Goal: Task Accomplishment & Management: Manage account settings

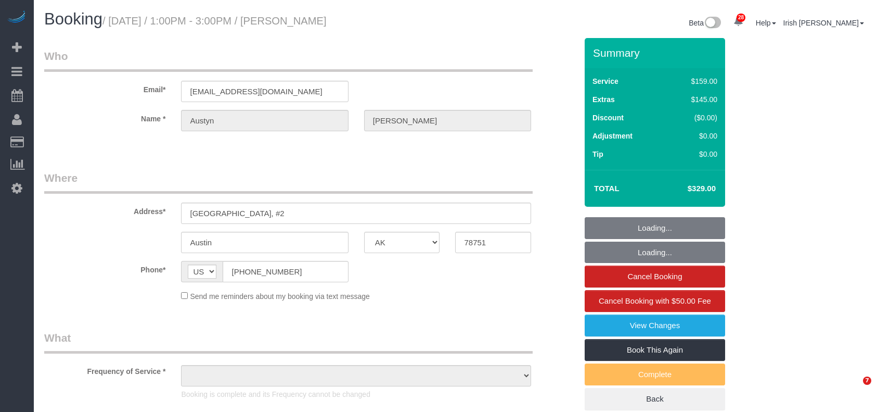
select select "[GEOGRAPHIC_DATA]"
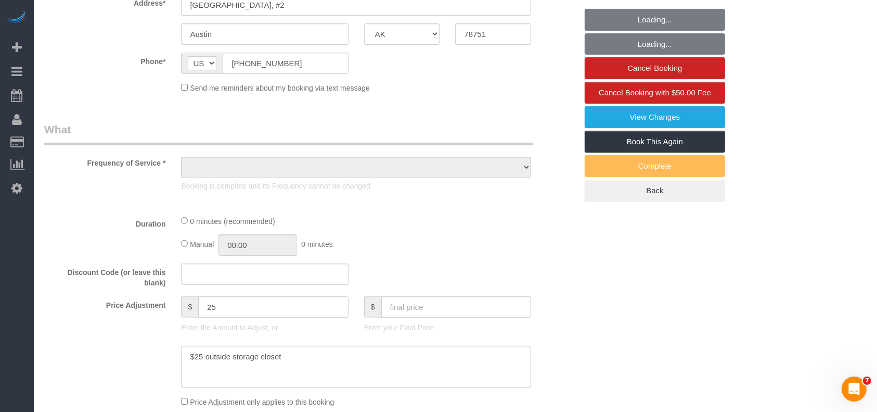
select select "object:1640"
select select "string:fspay-d25e01ff-0683-4fae-8c86-177340dfcf15"
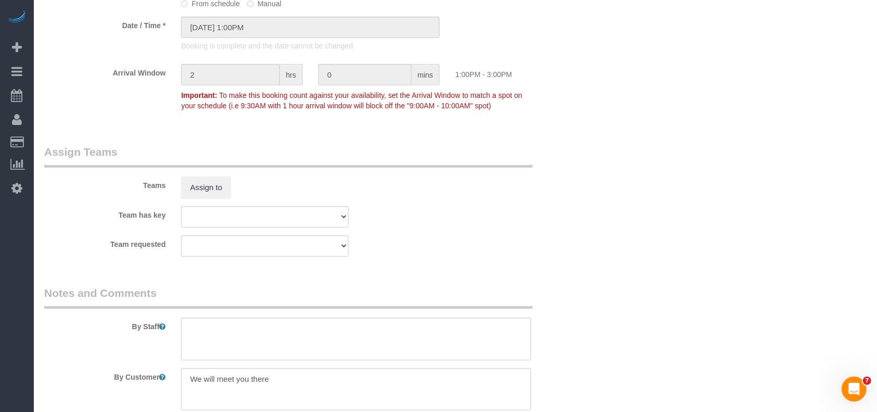
select select "3"
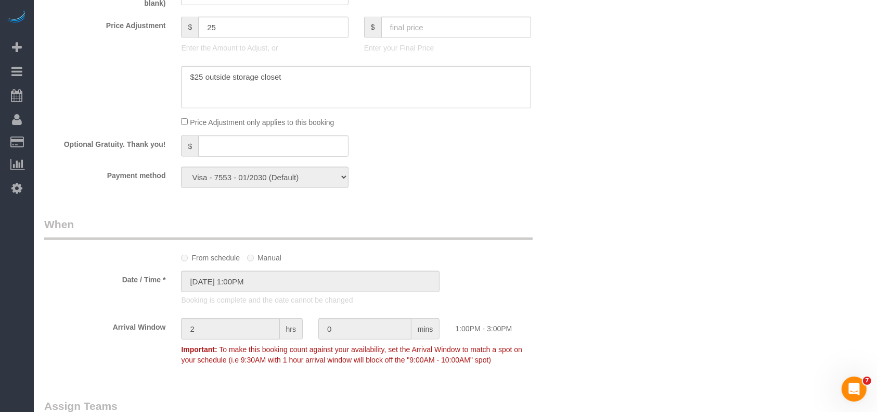
select select "object:1726"
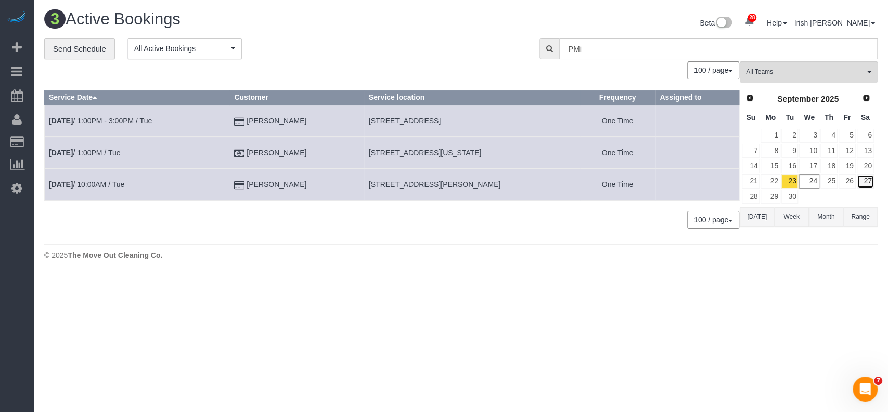
click at [864, 178] on link "27" at bounding box center [865, 181] width 17 height 14
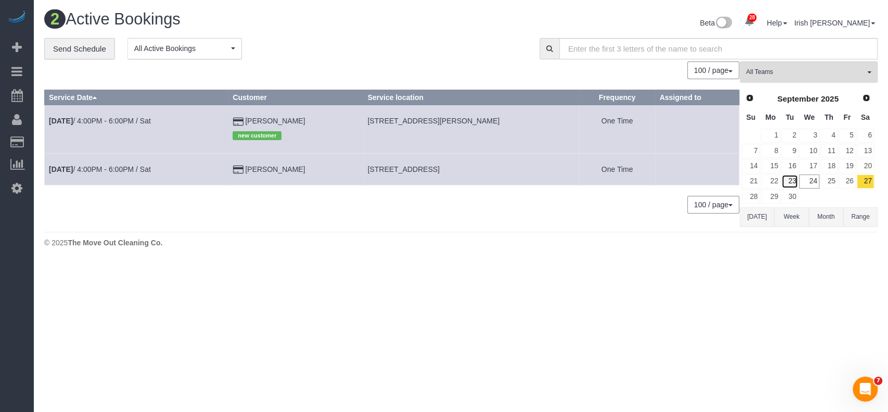
click at [789, 181] on link "23" at bounding box center [790, 181] width 17 height 14
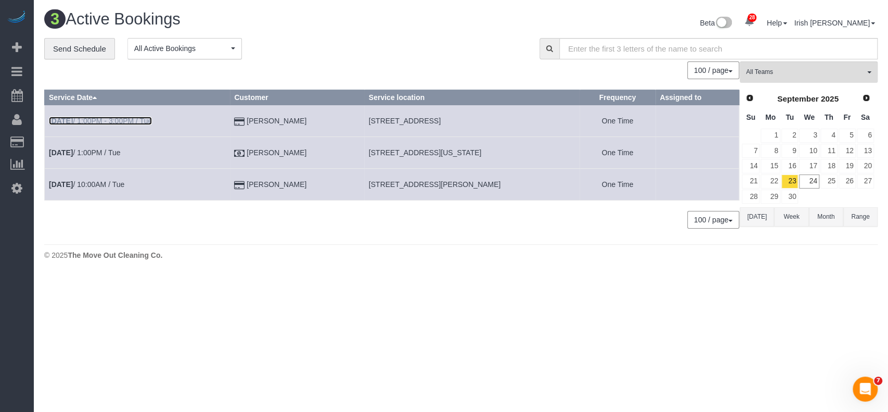
click at [102, 123] on link "[DATE] 1:00PM - 3:00PM / Tue" at bounding box center [100, 121] width 103 height 8
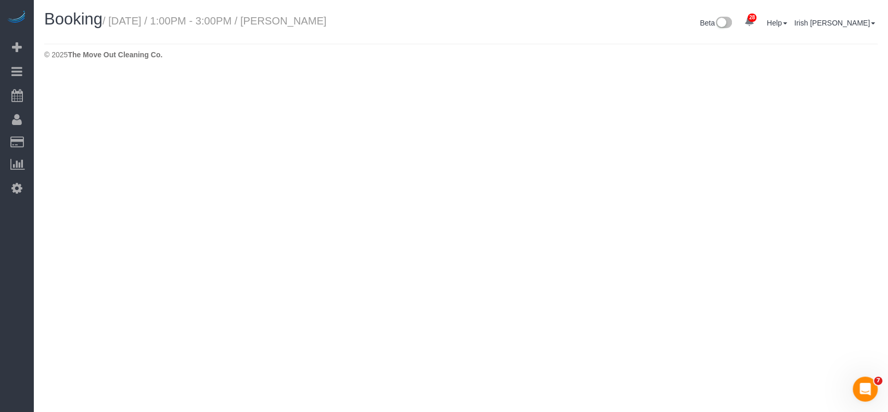
select select "[GEOGRAPHIC_DATA]"
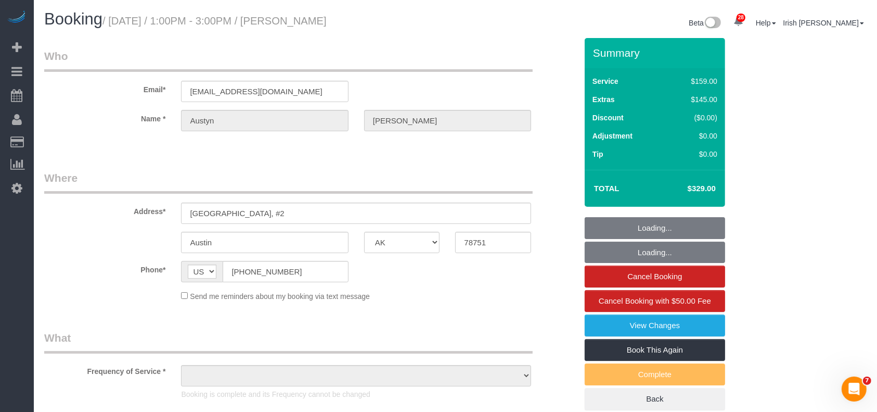
select select "object:2207"
select select "string:fspay-d25e01ff-0683-4fae-8c86-177340dfcf15"
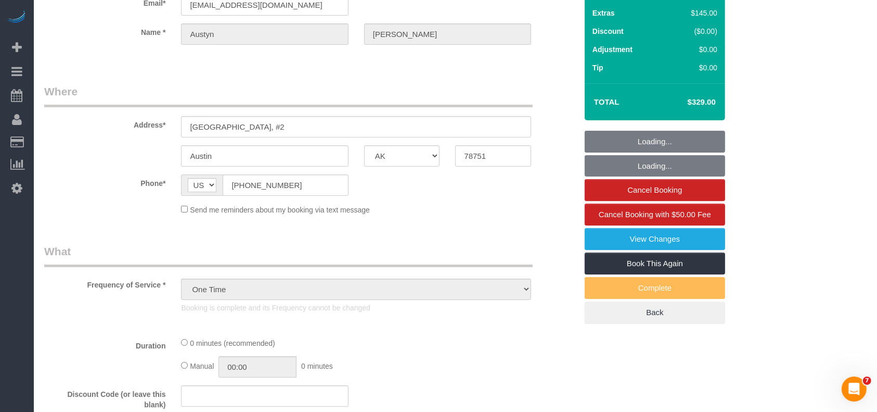
scroll to position [347, 0]
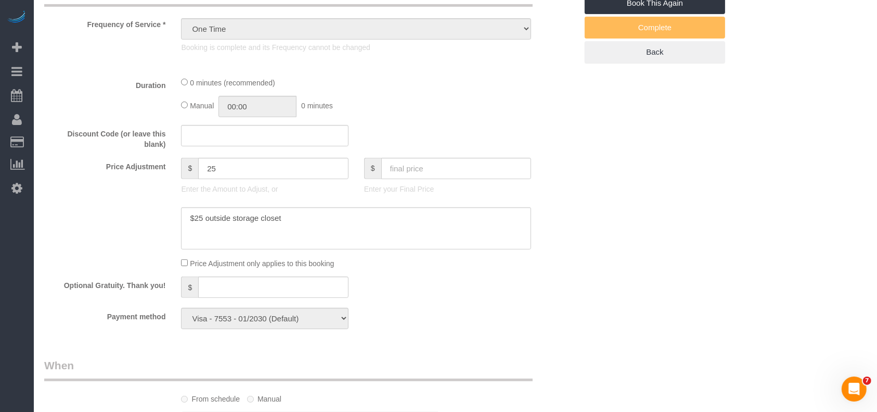
select select "3"
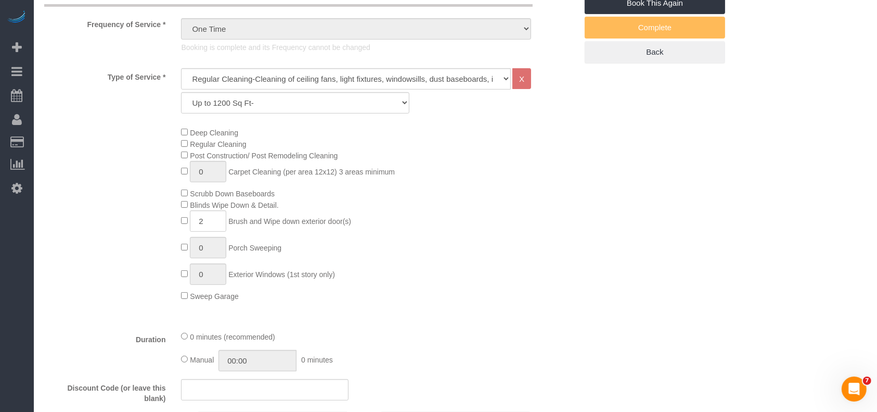
select select "object:2293"
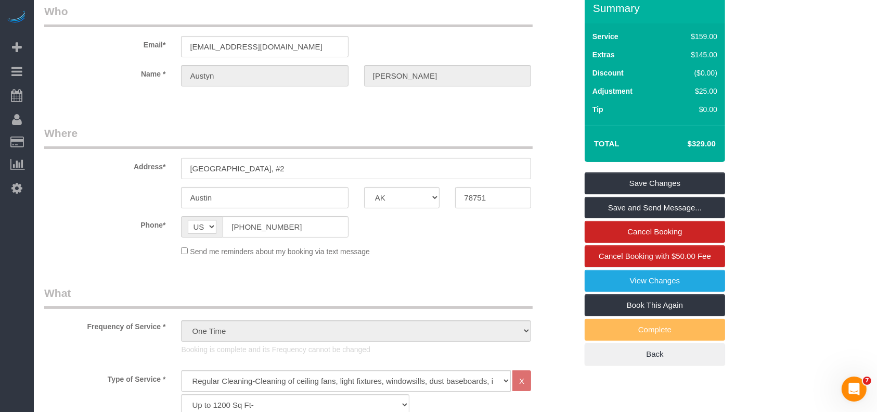
scroll to position [0, 0]
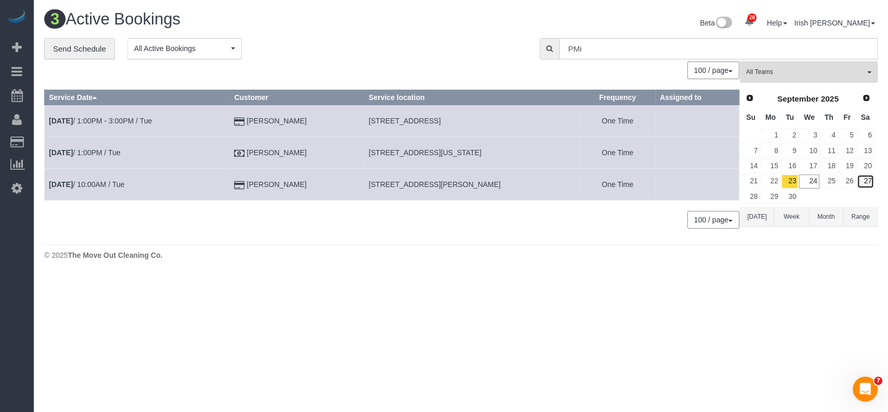
click at [863, 181] on link "27" at bounding box center [865, 181] width 17 height 14
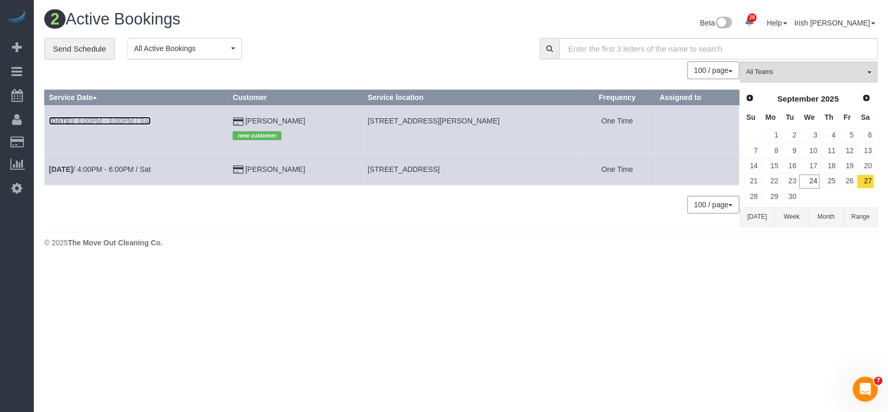
click at [95, 117] on link "[DATE] 4:00PM - 6:00PM / Sat" at bounding box center [100, 121] width 102 height 8
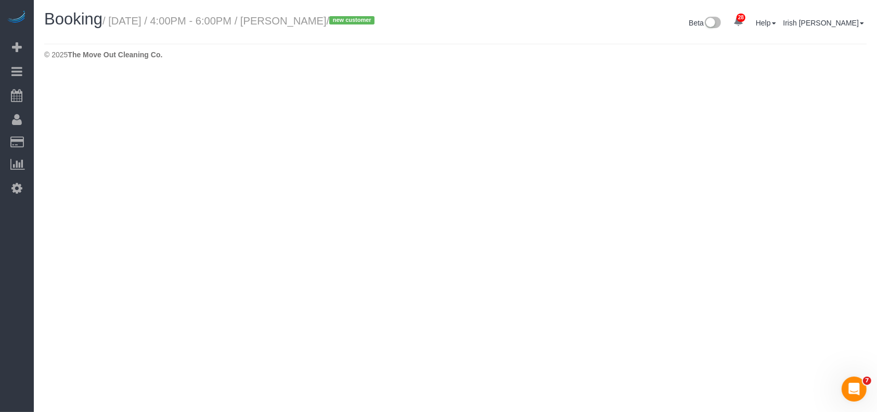
select select "[GEOGRAPHIC_DATA]"
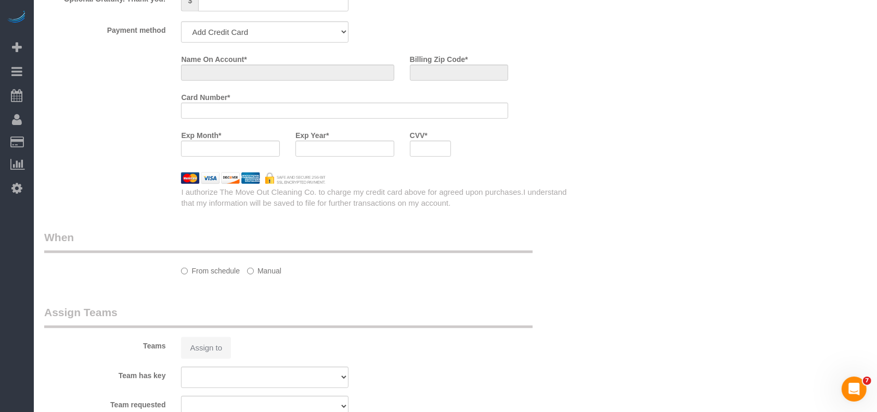
select select "object:2761"
select select "string:fspay-e3d7d290-8163-4fb4-99a4-4a55a8ac3584"
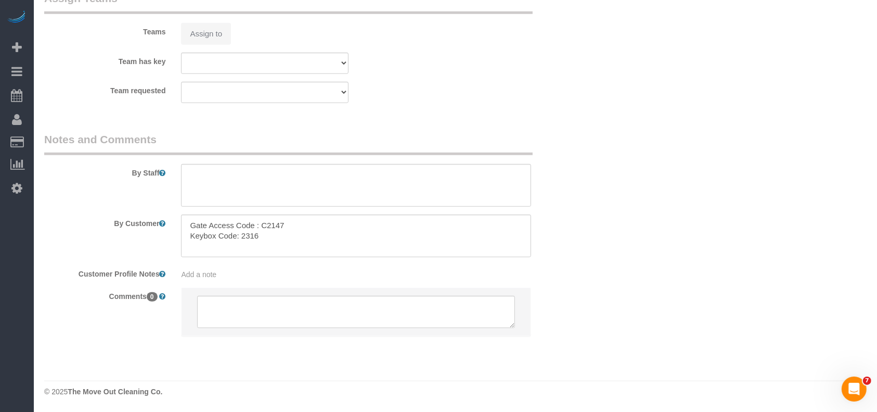
select select "3"
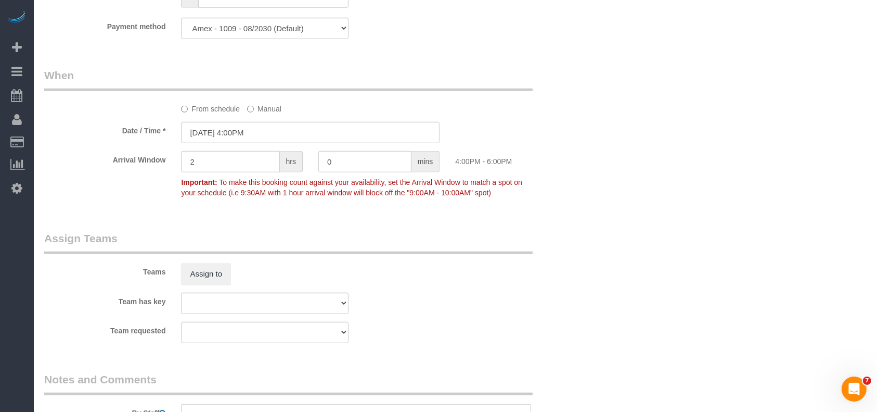
select select "object:2834"
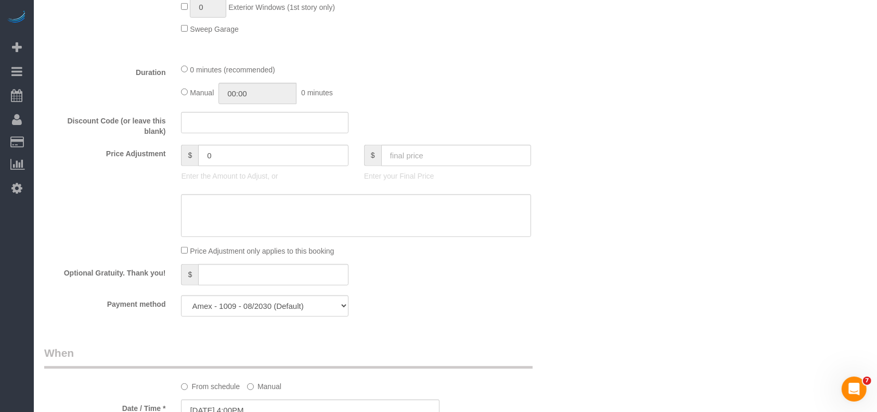
scroll to position [337, 0]
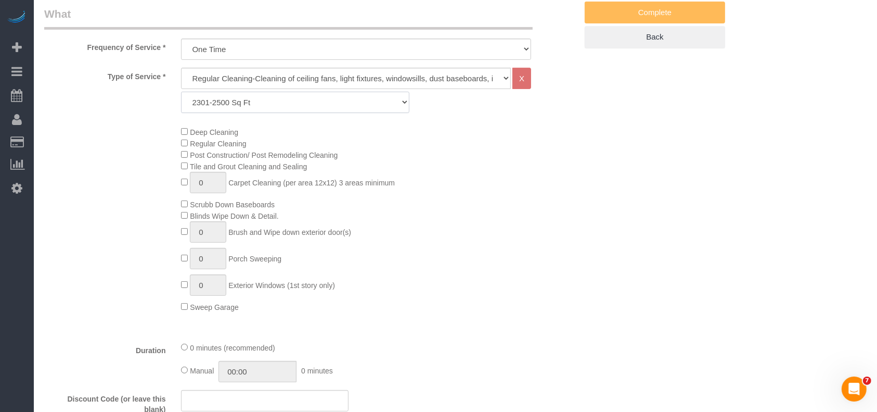
click at [259, 95] on select "Up to 1200 Sq Ft- [DATE]-[DATE] Sq Ft [DATE]-[DATE] Sq Ft [DATE]-[DATE] Sq Ft […" at bounding box center [295, 102] width 228 height 21
drag, startPoint x: 236, startPoint y: 98, endPoint x: 236, endPoint y: 107, distance: 9.4
click at [236, 98] on select "Up to 1200 Sq Ft- [DATE]-[DATE] Sq Ft [DATE]-[DATE] Sq Ft [DATE]-[DATE] Sq Ft […" at bounding box center [295, 102] width 228 height 21
select select "65"
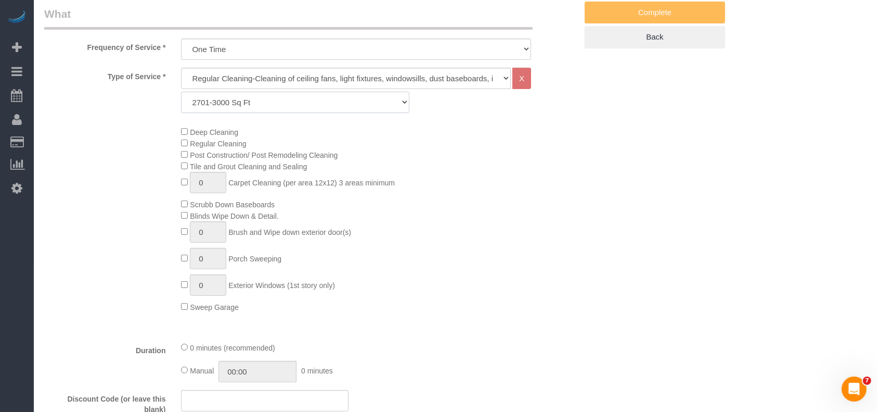
click at [181, 92] on select "Up to 1200 Sq Ft- [DATE]-[DATE] Sq Ft [DATE]-[DATE] Sq Ft [DATE]-[DATE] Sq Ft […" at bounding box center [295, 102] width 228 height 21
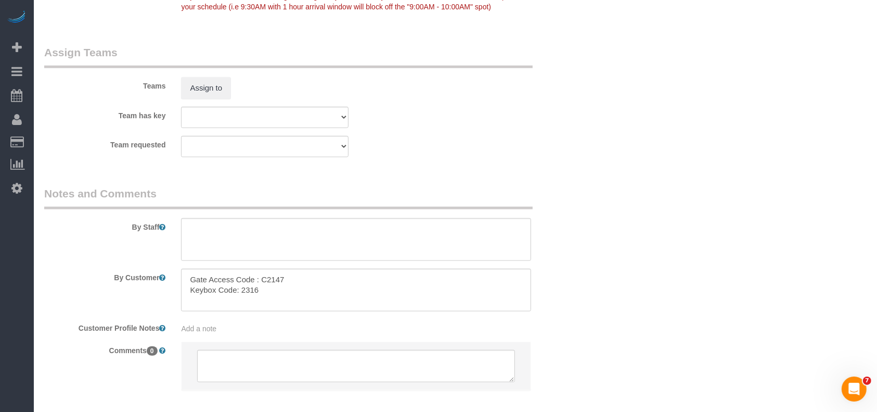
scroll to position [1134, 0]
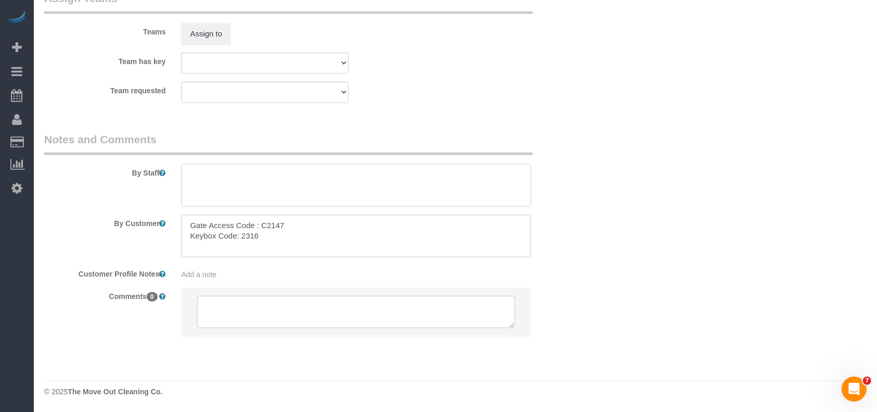
click at [283, 191] on textarea at bounding box center [356, 185] width 350 height 43
click at [283, 192] on textarea at bounding box center [356, 185] width 350 height 43
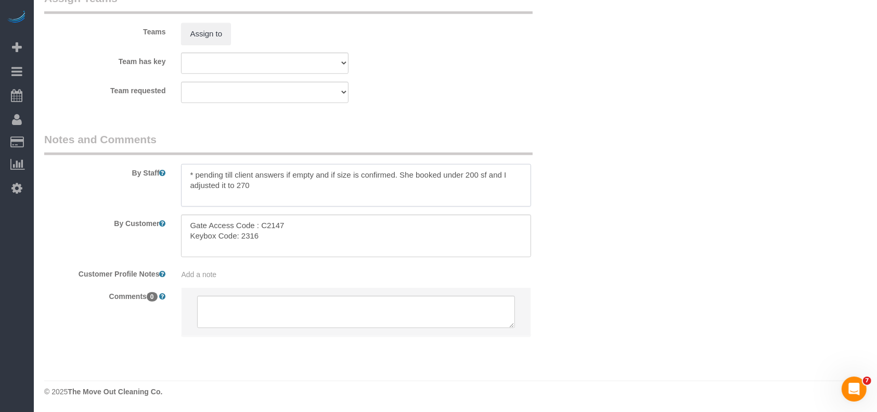
click at [470, 176] on textarea at bounding box center [356, 185] width 350 height 43
paste textarea "5"
click at [242, 183] on textarea at bounding box center [356, 185] width 350 height 43
click at [245, 184] on textarea at bounding box center [356, 185] width 350 height 43
paste textarea "6"
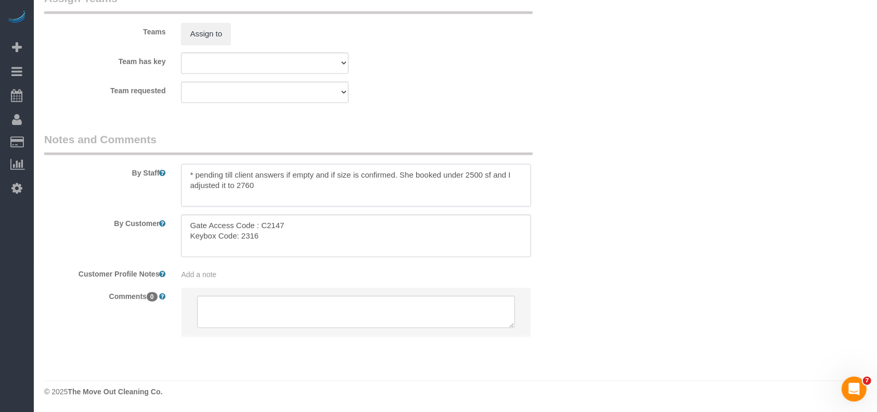
click at [257, 184] on textarea at bounding box center [356, 185] width 350 height 43
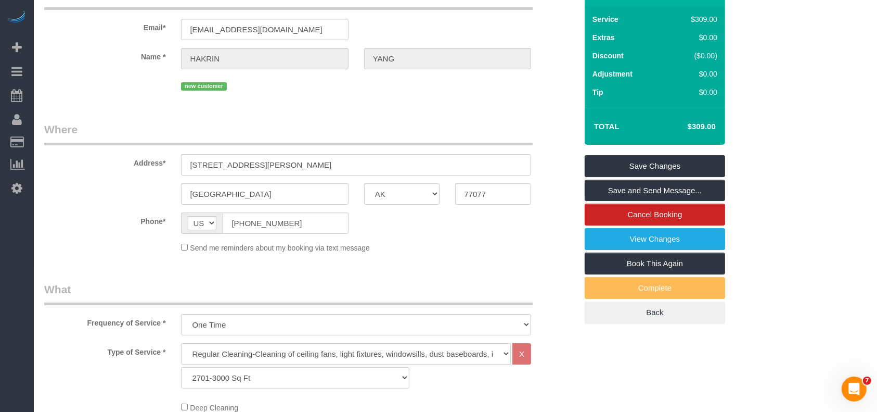
scroll to position [0, 0]
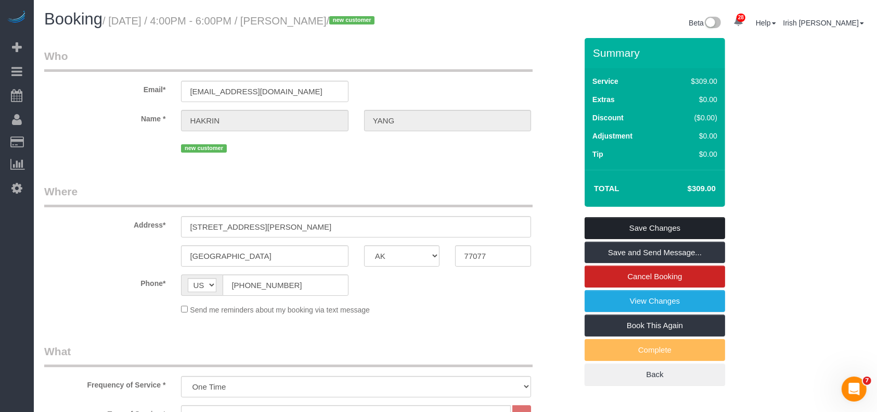
type textarea "* pending till client answers if empty and if size is confirmed. She booked und…"
drag, startPoint x: 627, startPoint y: 224, endPoint x: 617, endPoint y: 208, distance: 19.2
click at [627, 224] on link "Save Changes" at bounding box center [655, 228] width 140 height 22
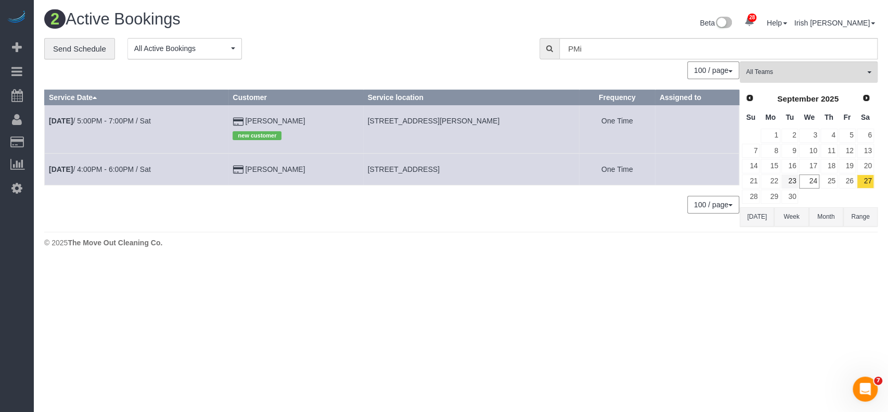
click at [799, 183] on td "24" at bounding box center [809, 181] width 21 height 15
click at [791, 177] on link "23" at bounding box center [790, 181] width 17 height 14
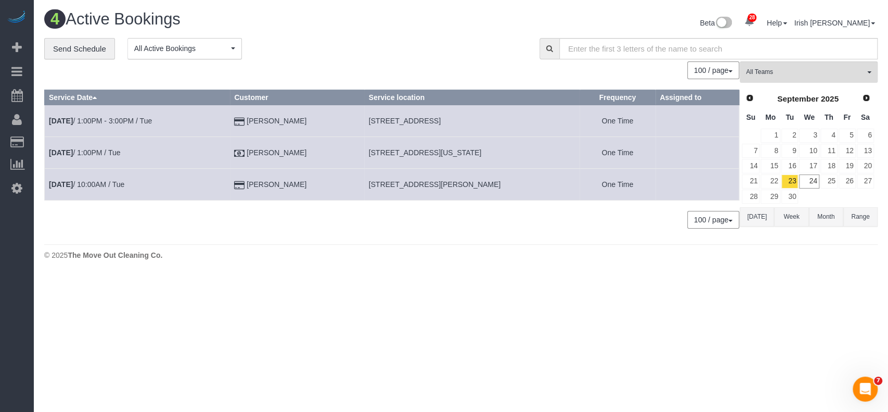
click at [121, 120] on link "[DATE] 1:00PM - 3:00PM / Tue" at bounding box center [100, 121] width 103 height 8
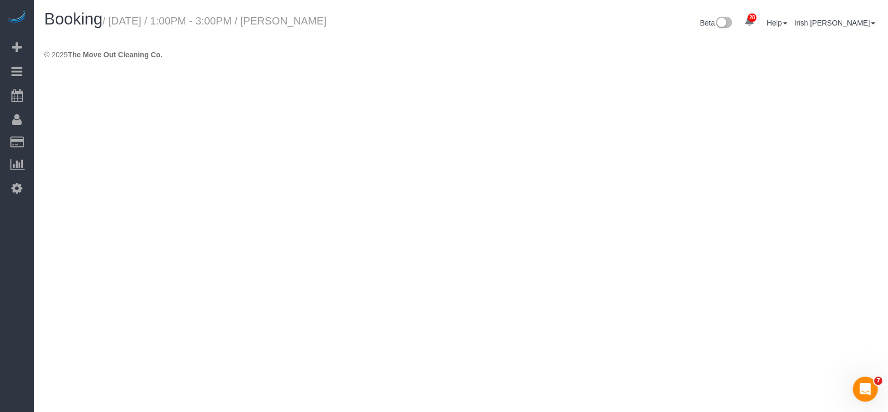
select select "[GEOGRAPHIC_DATA]"
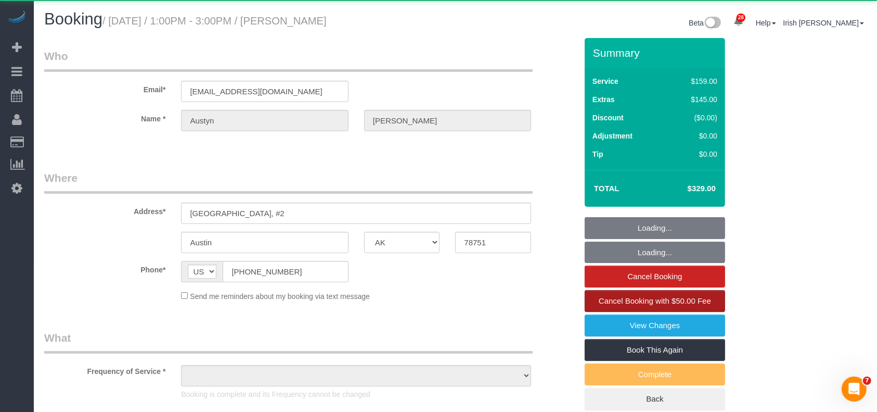
select select "3"
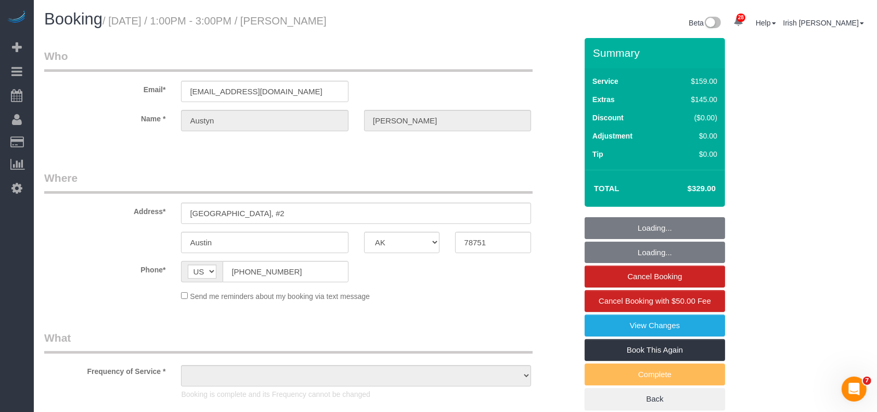
select select "object:3455"
select select "string:fspay-d25e01ff-0683-4fae-8c86-177340dfcf15"
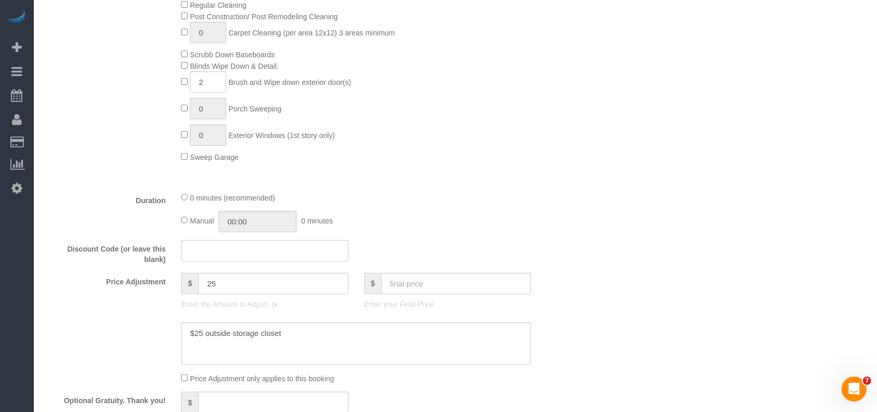
select select "object:3470"
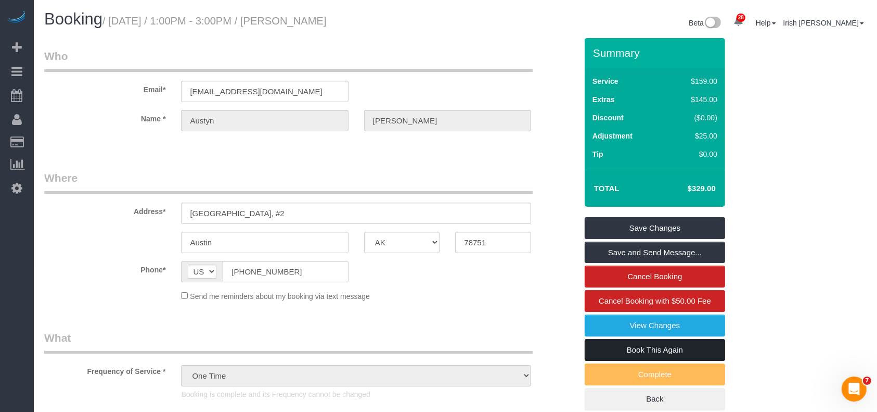
click at [650, 351] on link "Book This Again" at bounding box center [655, 350] width 140 height 22
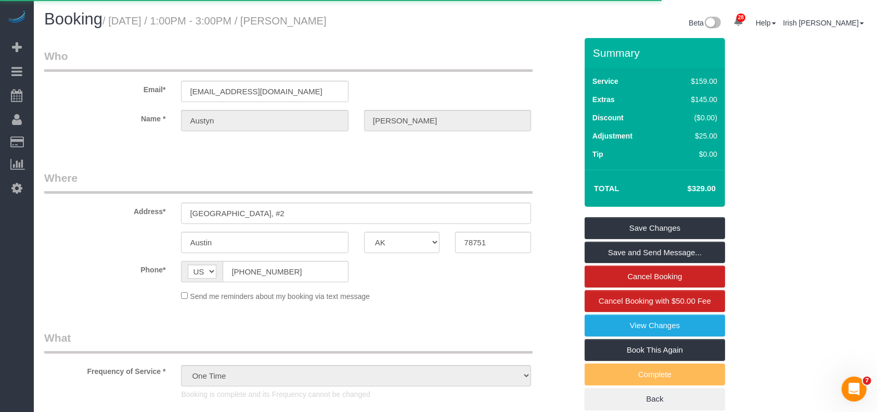
select select "[GEOGRAPHIC_DATA]"
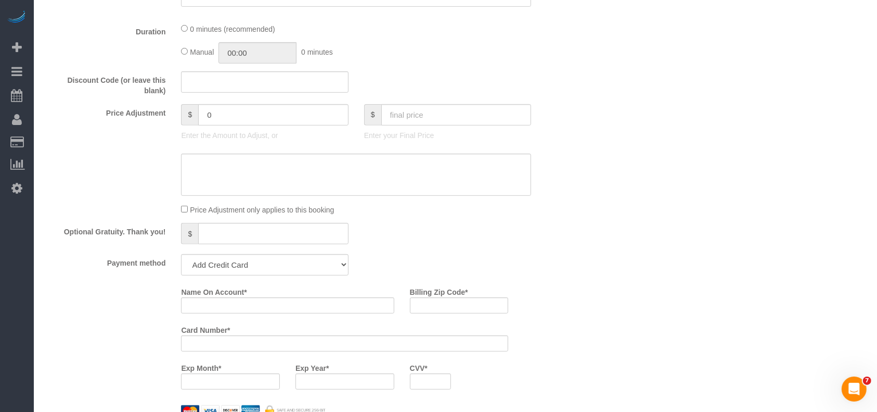
select select "object:3744"
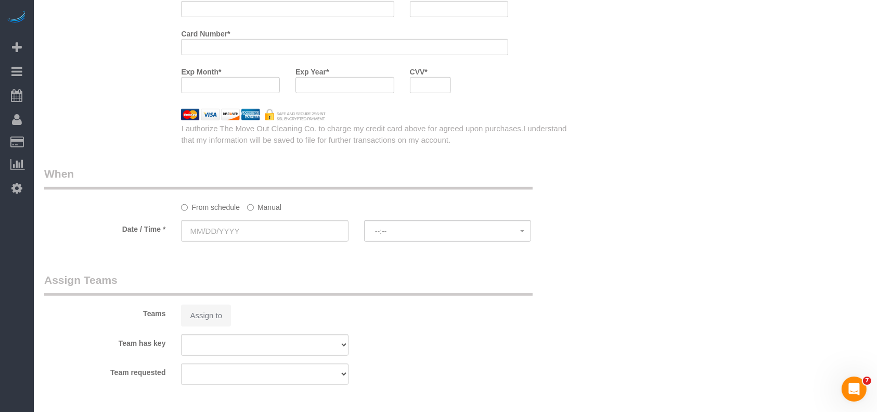
select select "3"
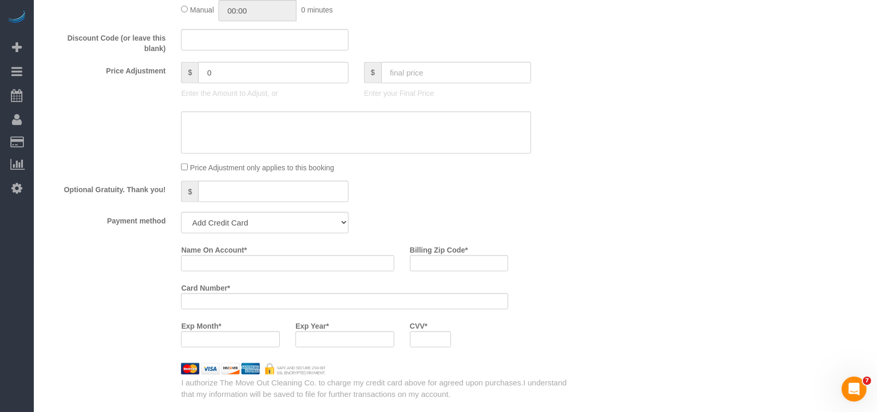
select select "string:fspay-d25e01ff-0683-4fae-8c86-177340dfcf15"
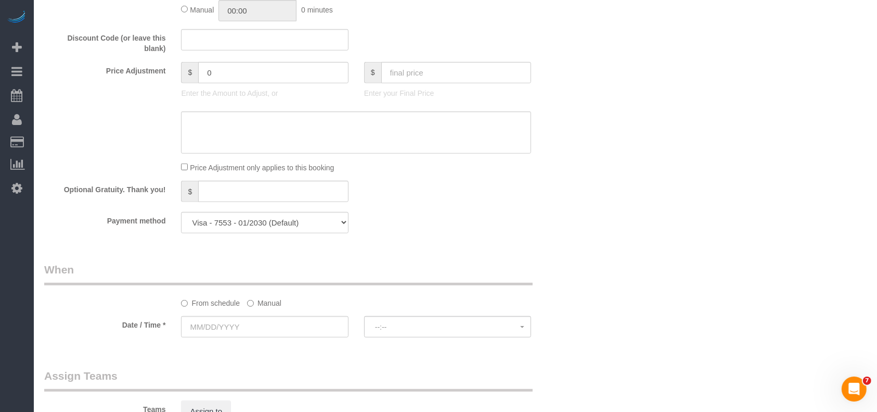
select select "object:3814"
click at [263, 308] on label "Manual" at bounding box center [264, 301] width 34 height 14
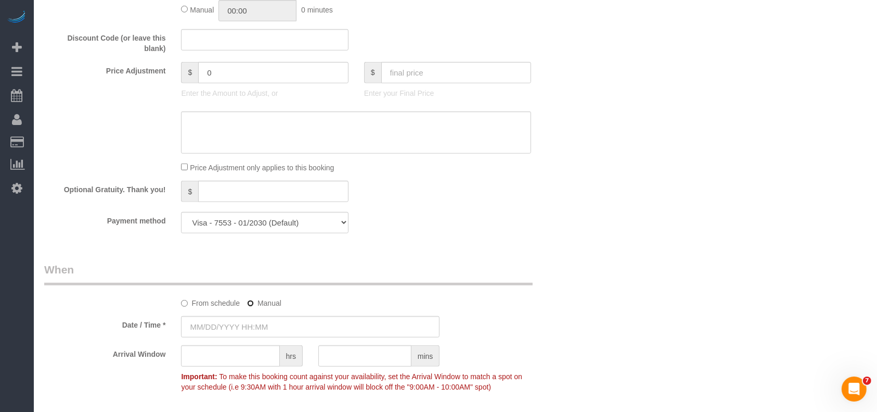
type input "[DATE] 8:00AM"
click at [245, 327] on input "[DATE] 8:00AM" at bounding box center [310, 326] width 259 height 21
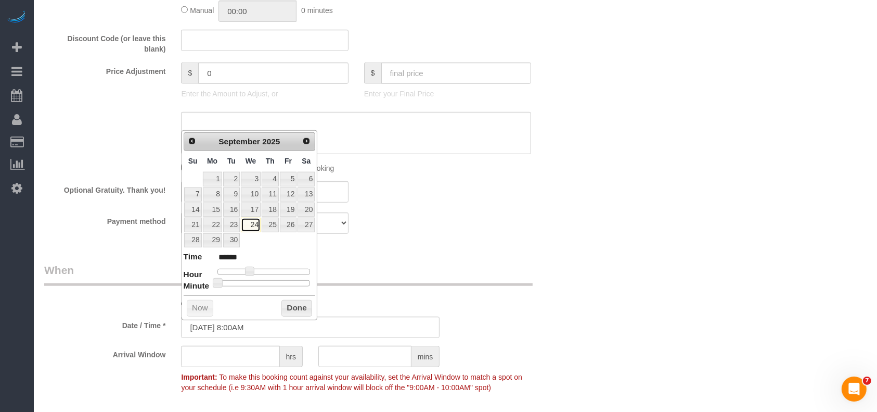
click at [250, 227] on link "24" at bounding box center [251, 225] width 20 height 14
click at [290, 314] on button "Done" at bounding box center [297, 308] width 31 height 17
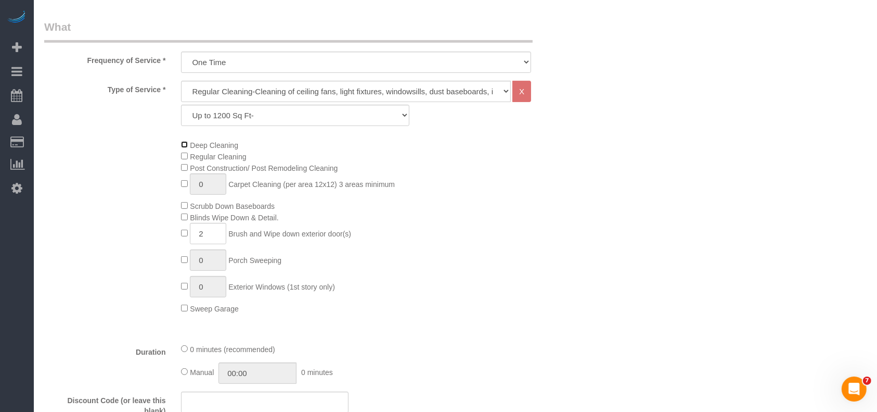
scroll to position [415, 0]
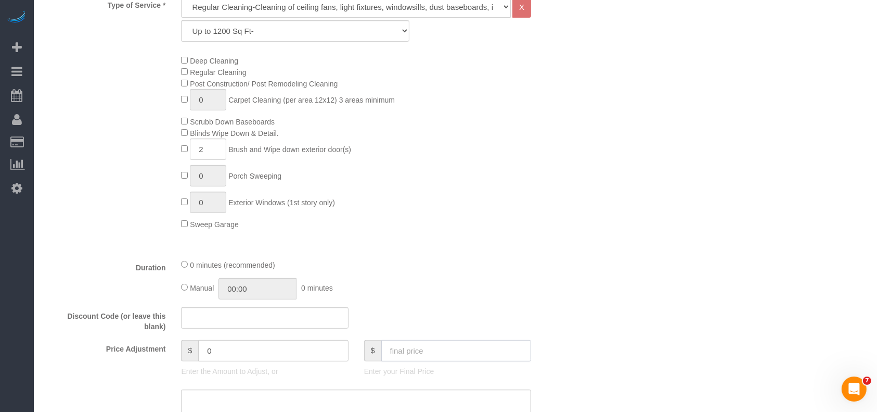
drag, startPoint x: 398, startPoint y: 355, endPoint x: 396, endPoint y: 361, distance: 5.9
click at [398, 356] on input "text" at bounding box center [456, 350] width 150 height 21
type input "0"
type input "-209"
click at [417, 348] on input "text" at bounding box center [456, 350] width 150 height 21
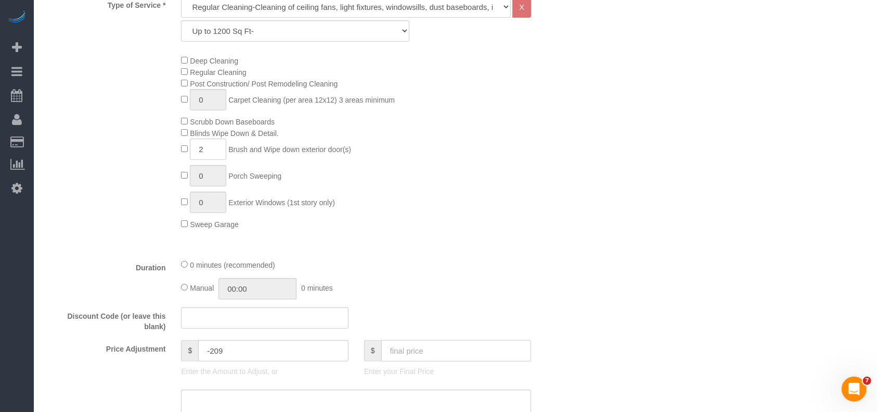
paste input "5"
type input "50"
drag, startPoint x: 398, startPoint y: 354, endPoint x: 386, endPoint y: 356, distance: 12.7
click at [386, 356] on input "50" at bounding box center [456, 350] width 150 height 21
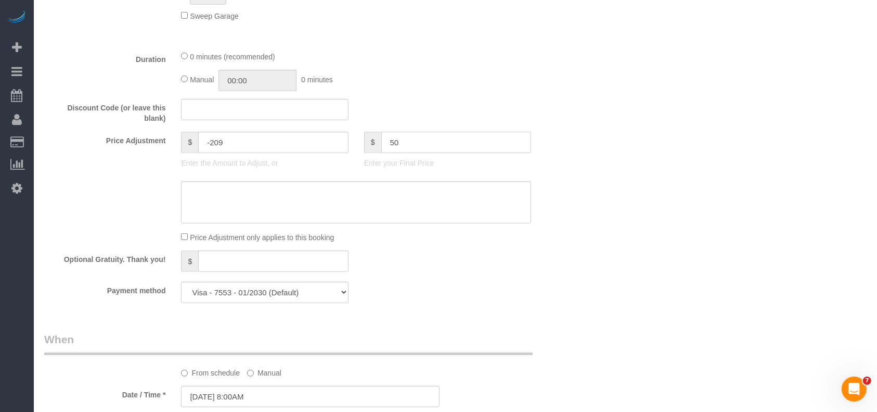
type input "-159"
click at [270, 211] on textarea at bounding box center [356, 202] width 350 height 43
paste textarea "50"
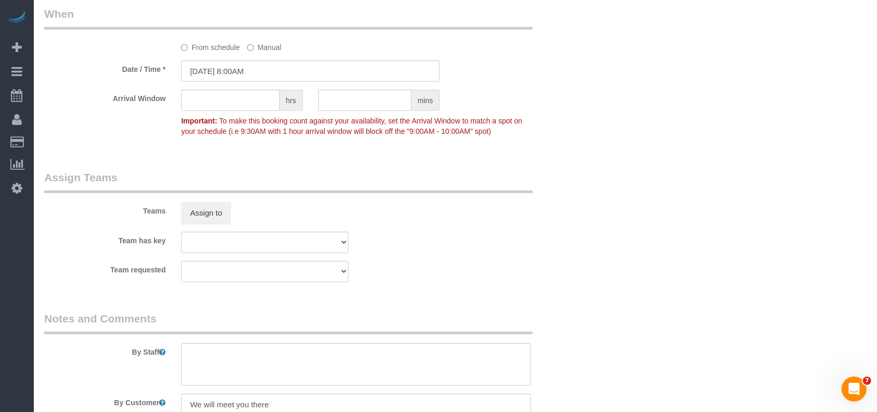
scroll to position [970, 0]
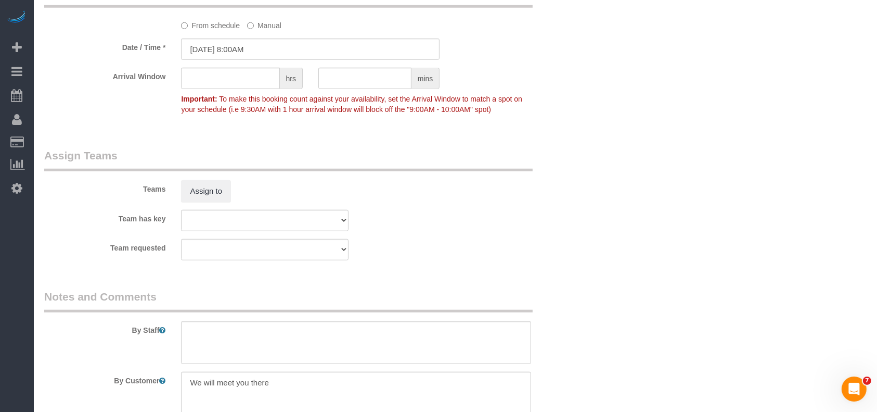
type textarea "$50 two doors"
click at [228, 348] on textarea at bounding box center [356, 342] width 350 height 43
drag, startPoint x: 291, startPoint y: 392, endPoint x: 146, endPoint y: 385, distance: 145.9
click at [146, 386] on div "By Customer" at bounding box center [310, 393] width 548 height 43
click at [208, 328] on textarea at bounding box center [356, 342] width 350 height 43
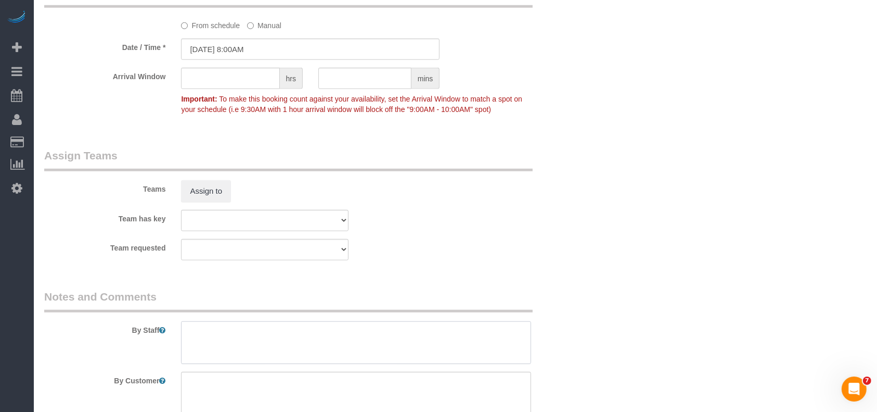
paste textarea "50"
click at [182, 333] on textarea at bounding box center [356, 342] width 350 height 43
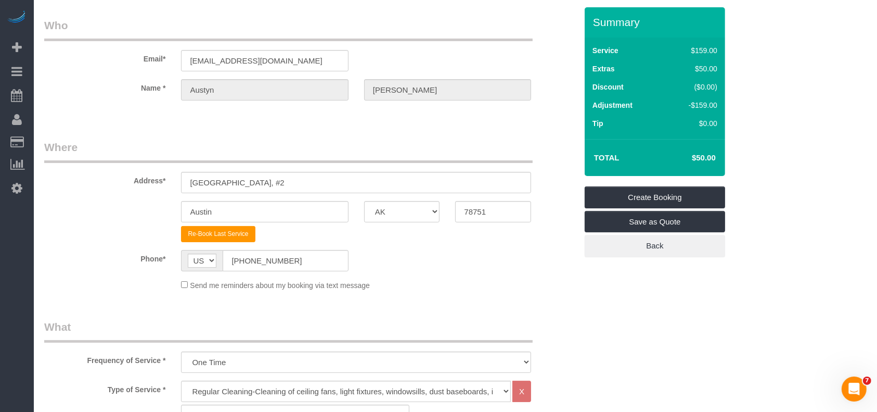
scroll to position [0, 0]
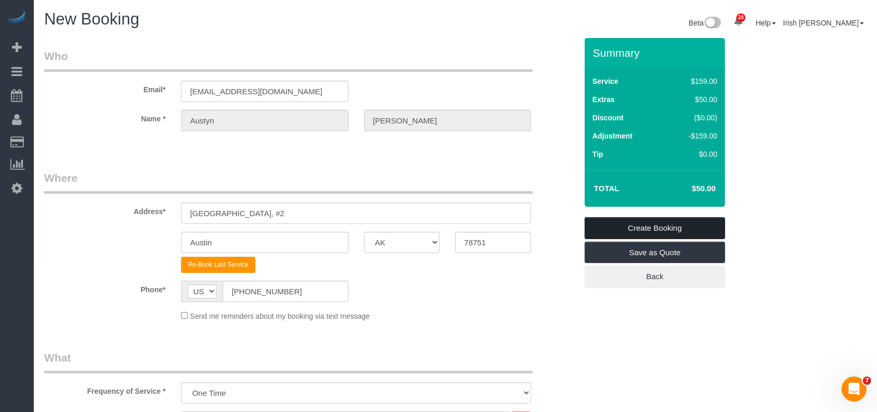
type textarea "$50 for two more exterior doors"
click at [624, 224] on link "Create Booking" at bounding box center [655, 228] width 140 height 22
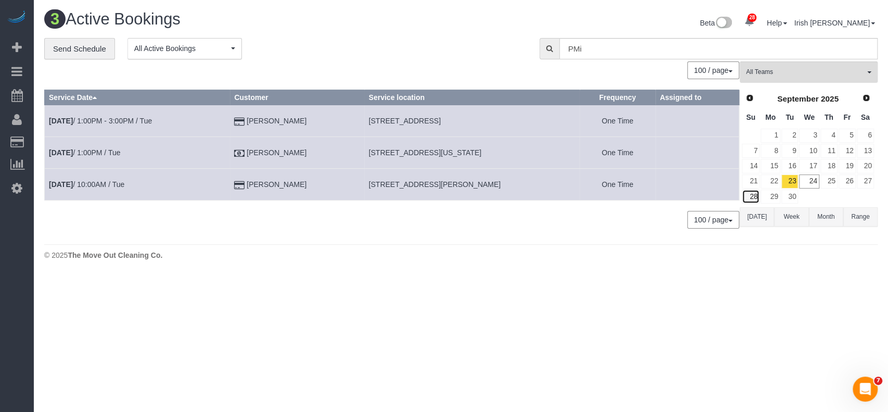
click at [750, 197] on link "28" at bounding box center [751, 196] width 18 height 14
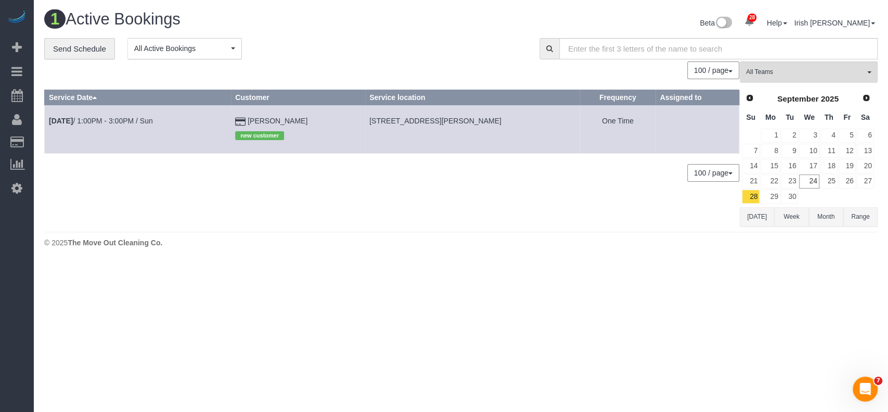
click at [755, 213] on button "[DATE]" at bounding box center [757, 216] width 34 height 19
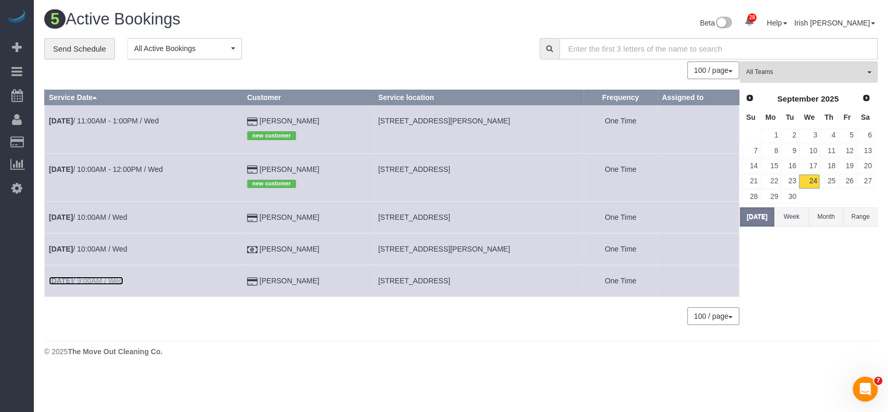
click at [94, 281] on link "[DATE] 9:00AM / Wed" at bounding box center [86, 280] width 74 height 8
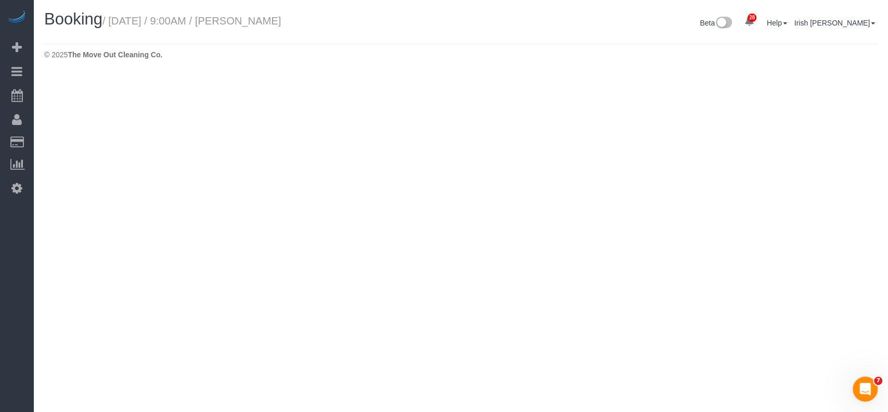
select select "[GEOGRAPHIC_DATA]"
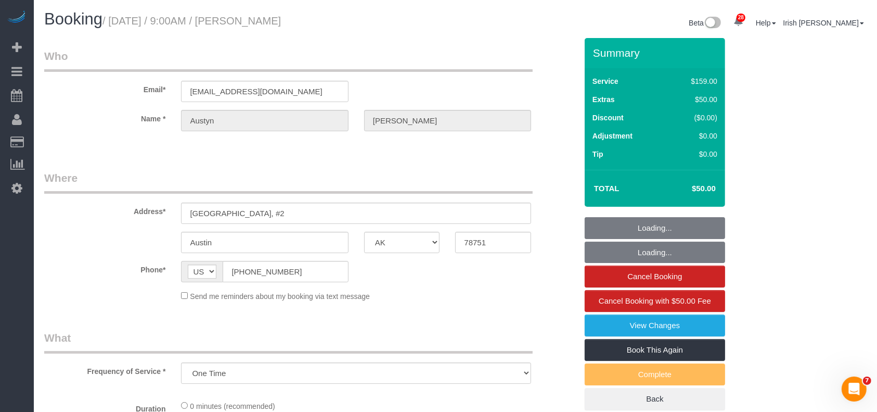
select select "object:4352"
select select "string:fspay-d25e01ff-0683-4fae-8c86-177340dfcf15"
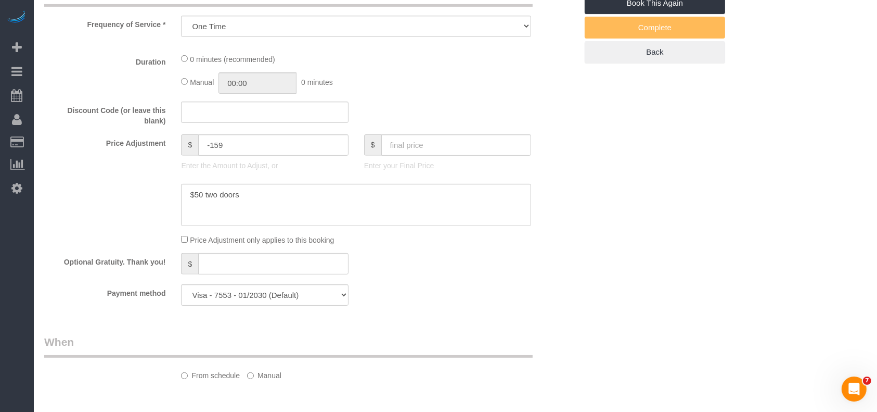
select select "3"
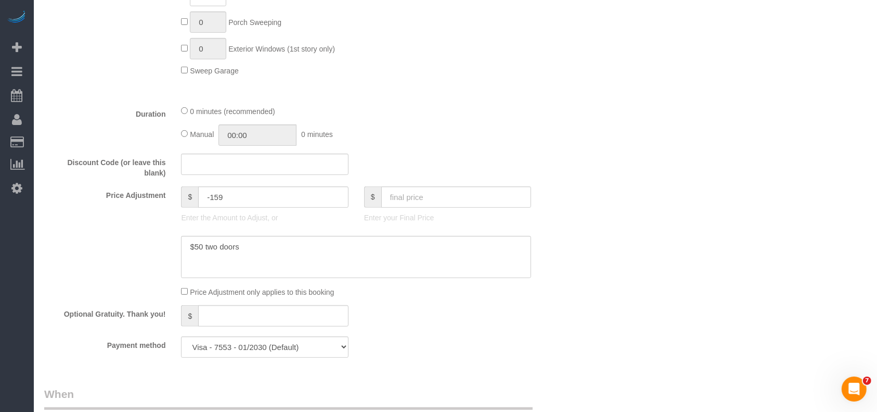
scroll to position [555, 0]
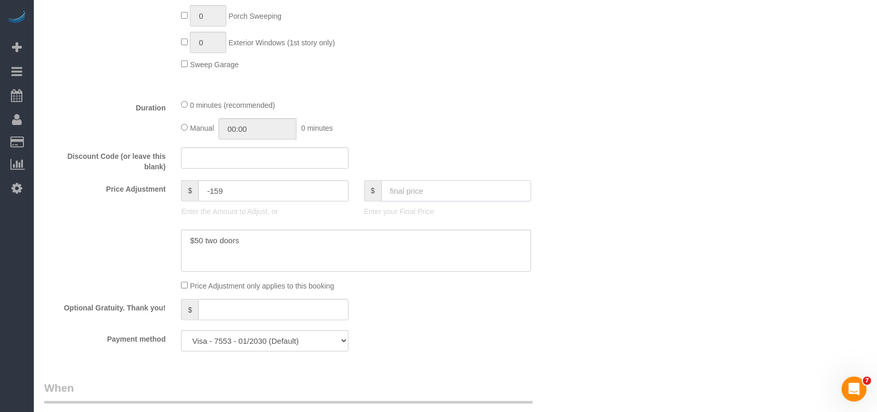
click at [400, 195] on input "text" at bounding box center [456, 190] width 150 height 21
type input "40"
type input "-169"
click at [387, 246] on textarea at bounding box center [356, 250] width 350 height 43
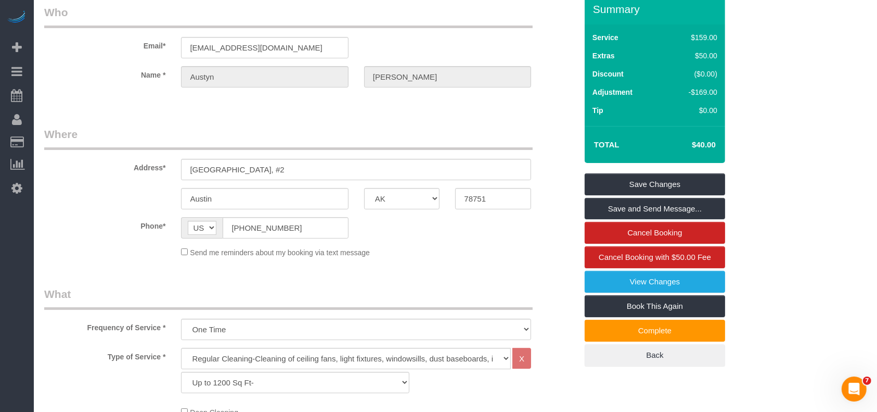
scroll to position [0, 0]
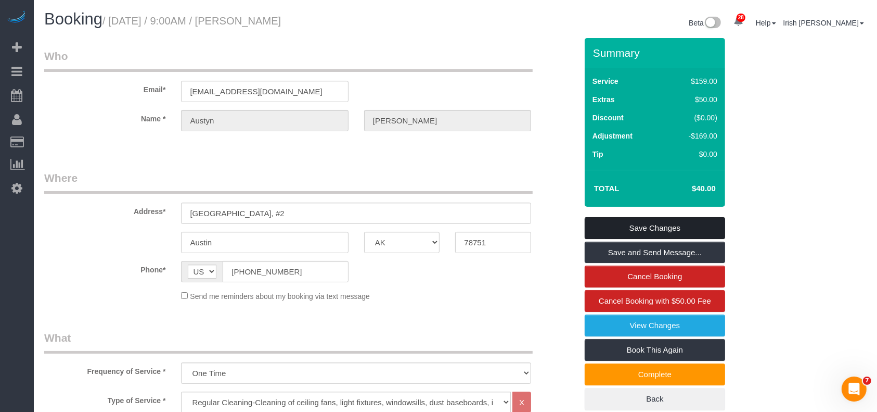
type textarea "$50 two doors $10 off for the inconvenience caused"
click at [621, 227] on link "Save Changes" at bounding box center [655, 228] width 140 height 22
